Goal: Task Accomplishment & Management: Use online tool/utility

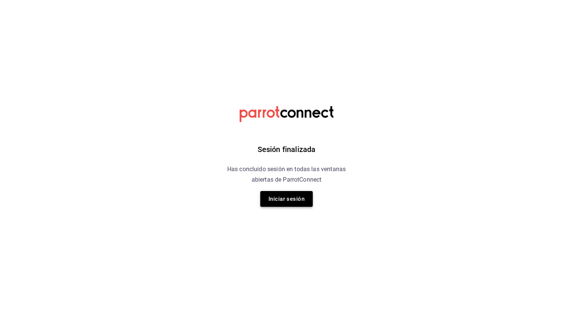
click at [276, 199] on button "Iniciar sesión" at bounding box center [286, 199] width 52 height 16
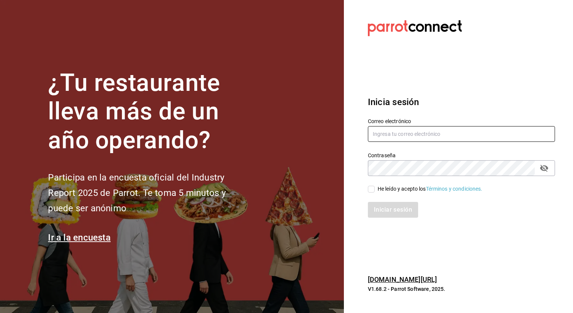
type input "[EMAIL_ADDRESS][DATE][DOMAIN_NAME]"
click at [369, 192] on input "He leído y acepto los Términos y condiciones." at bounding box center [371, 189] width 7 height 7
checkbox input "true"
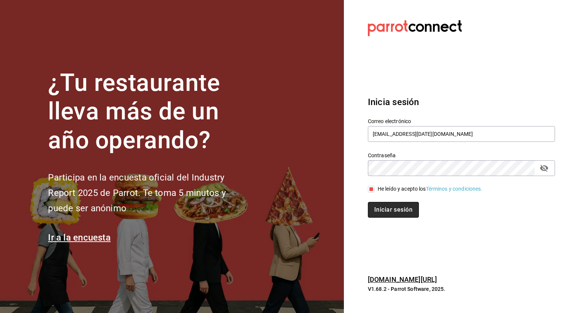
click at [378, 209] on button "Iniciar sesión" at bounding box center [393, 210] width 51 height 16
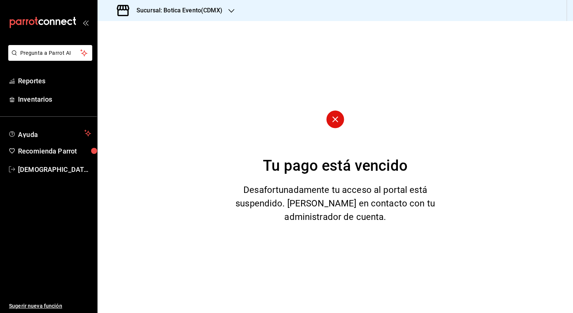
click at [230, 16] on div "Sucursal: Botica Evento(CDMX)" at bounding box center [170, 10] width 134 height 21
click at [128, 51] on span "Botica (CDMX)" at bounding box center [120, 49] width 35 height 8
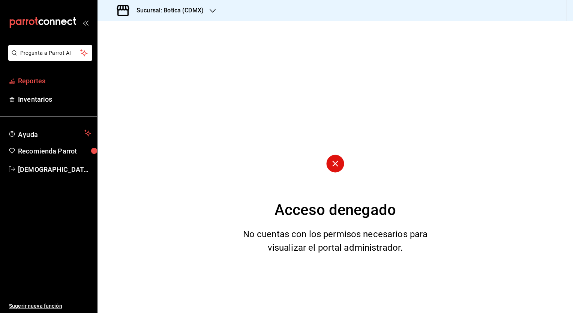
click at [26, 79] on span "Reportes" at bounding box center [54, 81] width 73 height 10
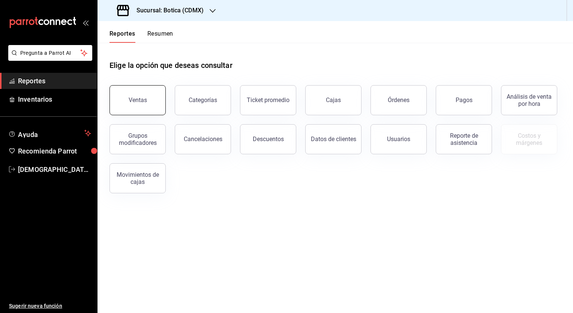
click at [159, 91] on button "Ventas" at bounding box center [137, 100] width 56 height 30
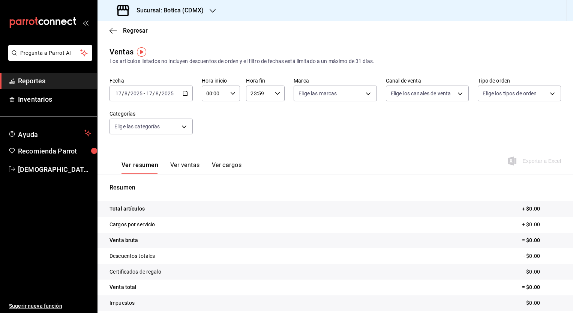
click at [186, 95] on \(Stroke\) "button" at bounding box center [185, 93] width 4 height 4
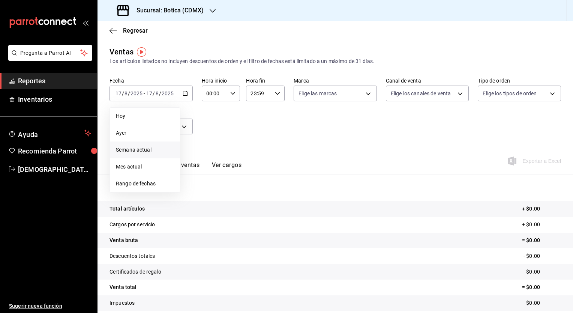
click at [145, 146] on span "Semana actual" at bounding box center [145, 150] width 58 height 8
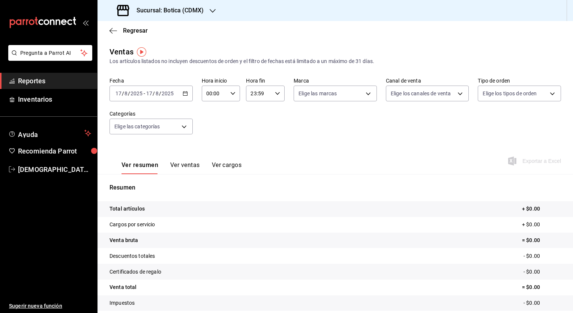
click at [186, 90] on div "2025-08-17 17 / 8 / 2025 - 2025-08-17 17 / 8 / 2025" at bounding box center [150, 93] width 83 height 16
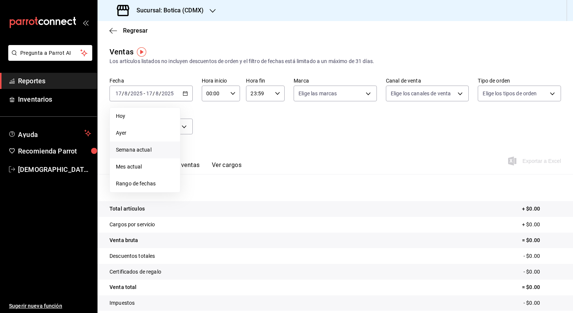
click at [126, 151] on span "Semana actual" at bounding box center [145, 150] width 58 height 8
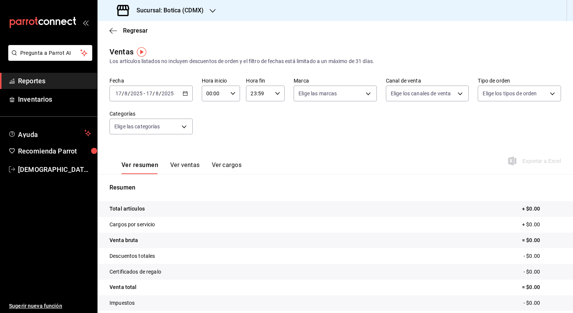
click at [180, 98] on div "2025-08-17 17 / 8 / 2025 - 2025-08-17 17 / 8 / 2025" at bounding box center [150, 93] width 83 height 16
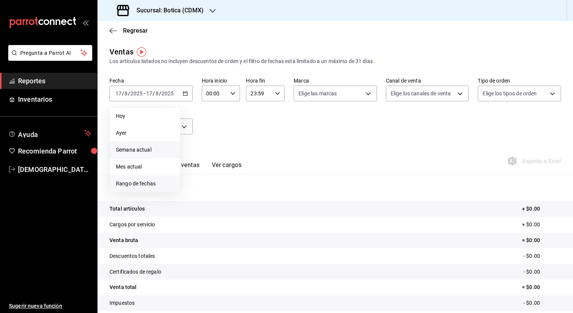
click at [135, 186] on span "Rango de fechas" at bounding box center [145, 184] width 58 height 8
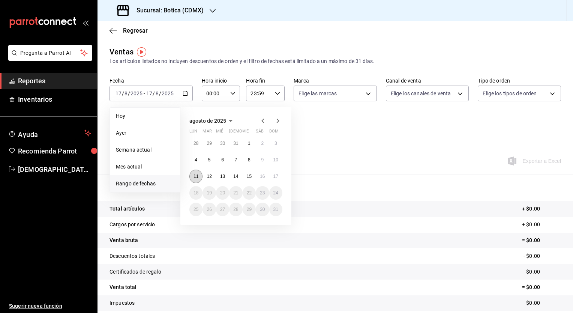
click at [198, 175] on abbr "11" at bounding box center [195, 176] width 5 height 5
click at [278, 177] on abbr "17" at bounding box center [275, 176] width 5 height 5
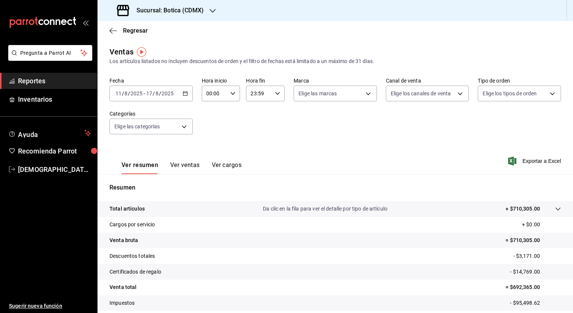
click at [183, 93] on icon "button" at bounding box center [185, 93] width 5 height 5
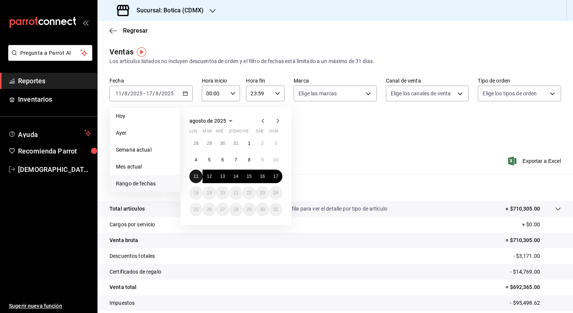
click at [198, 174] on abbr "11" at bounding box center [195, 176] width 5 height 5
click at [277, 177] on abbr "17" at bounding box center [275, 176] width 5 height 5
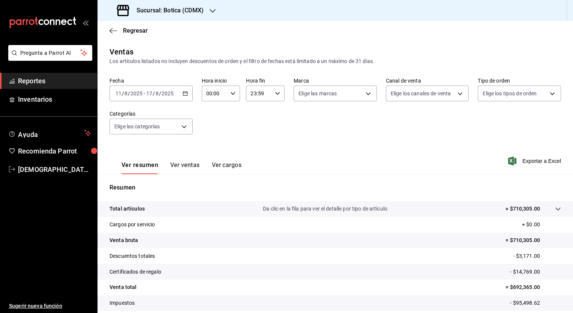
scroll to position [46, 0]
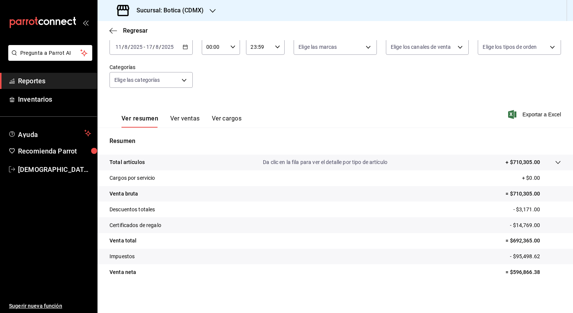
click at [522, 119] on div "Ver resumen Ver ventas Ver cargos Exportar a Excel" at bounding box center [334, 112] width 475 height 31
click at [522, 115] on span "Exportar a Excel" at bounding box center [534, 114] width 51 height 9
